Goal: Find specific page/section: Find specific page/section

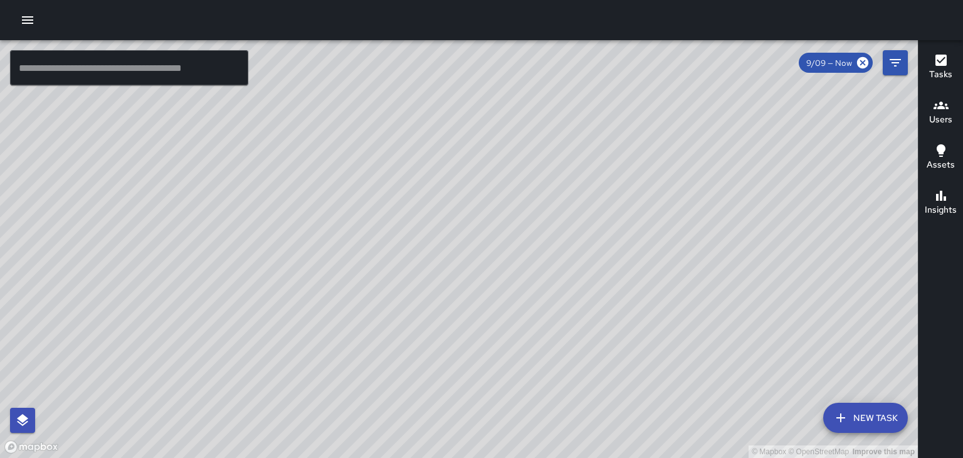
click at [947, 115] on h6 "Users" at bounding box center [940, 120] width 23 height 14
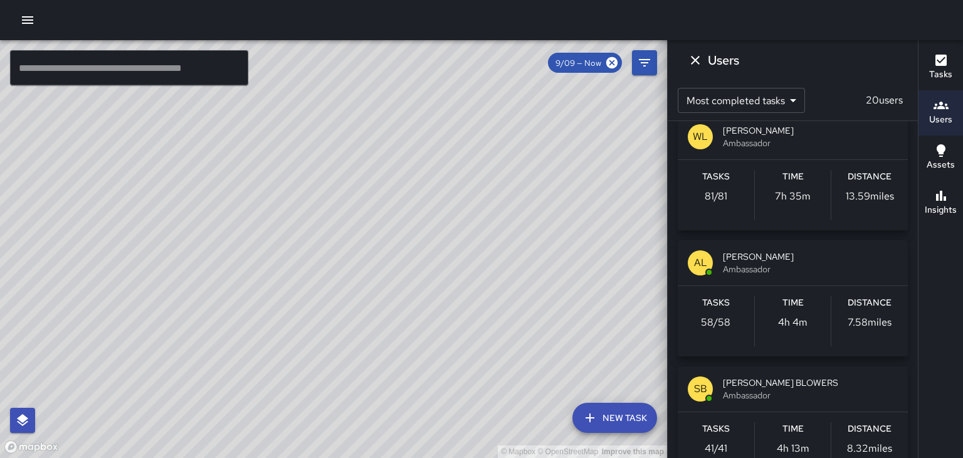
scroll to position [399, 0]
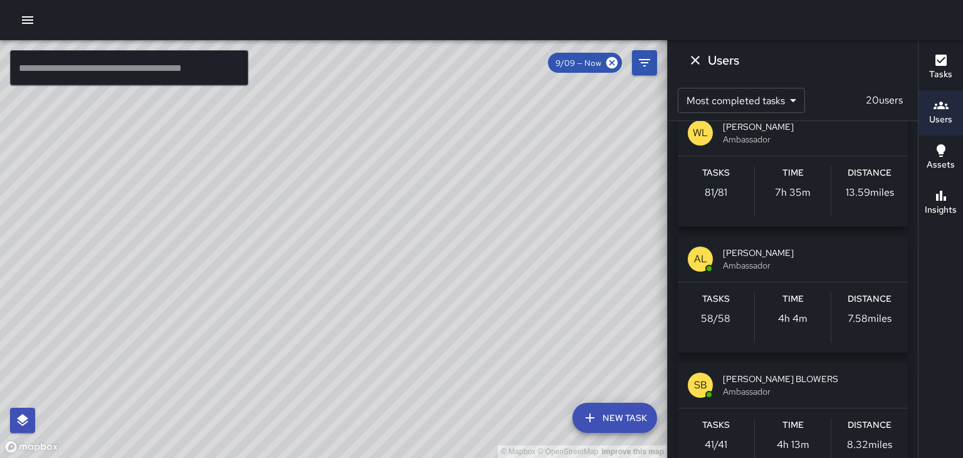
click at [775, 262] on span "Ambassador" at bounding box center [810, 265] width 175 height 13
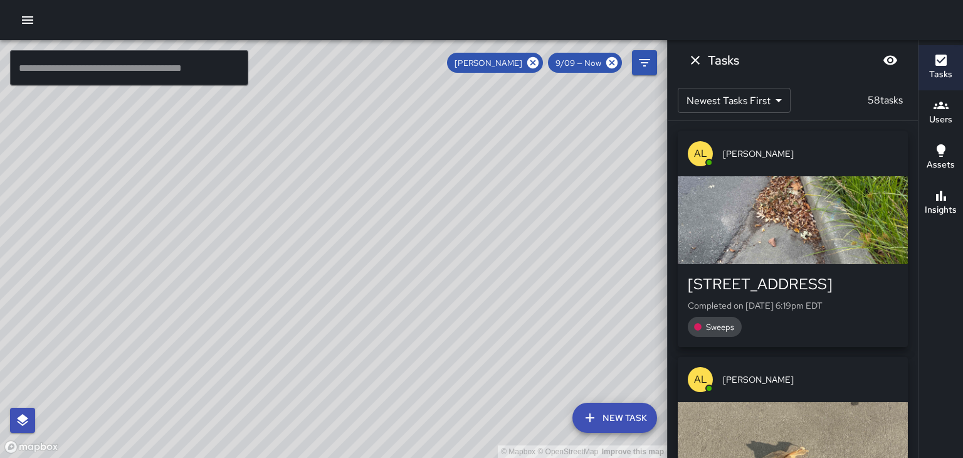
scroll to position [0, 0]
click at [534, 61] on icon at bounding box center [532, 62] width 11 height 11
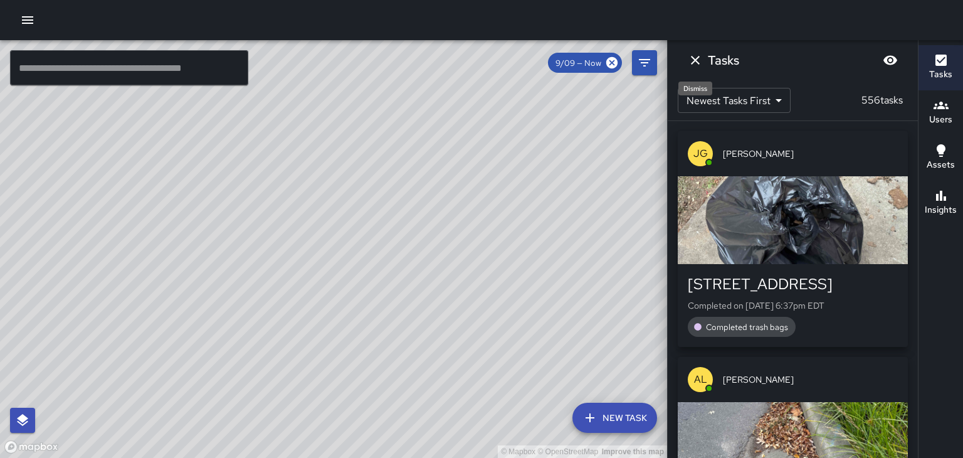
click at [695, 64] on icon "Dismiss" at bounding box center [695, 60] width 15 height 15
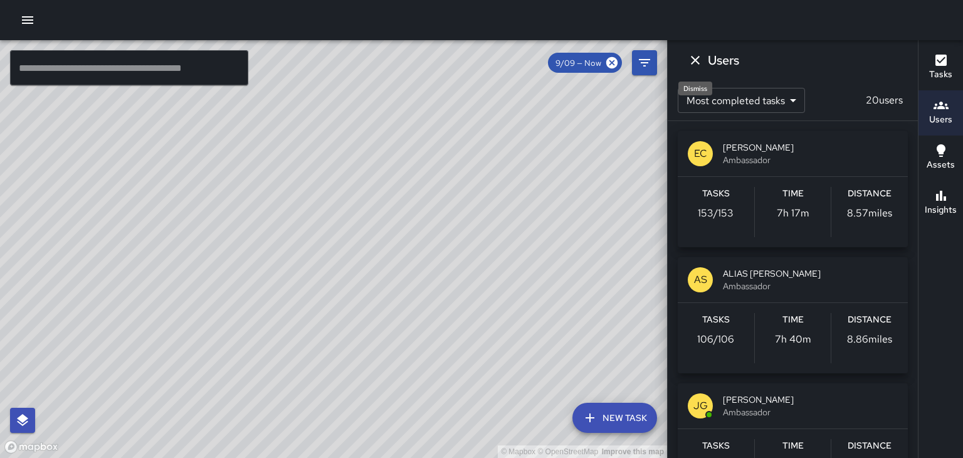
click at [696, 59] on icon "Dismiss" at bounding box center [695, 60] width 15 height 15
